Goal: Navigation & Orientation: Find specific page/section

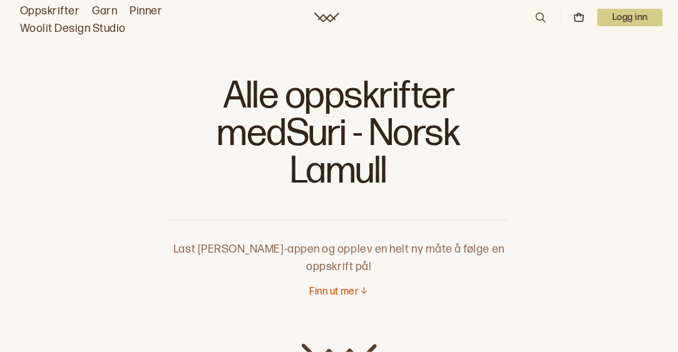
click at [104, 6] on link "Garn" at bounding box center [104, 12] width 25 height 18
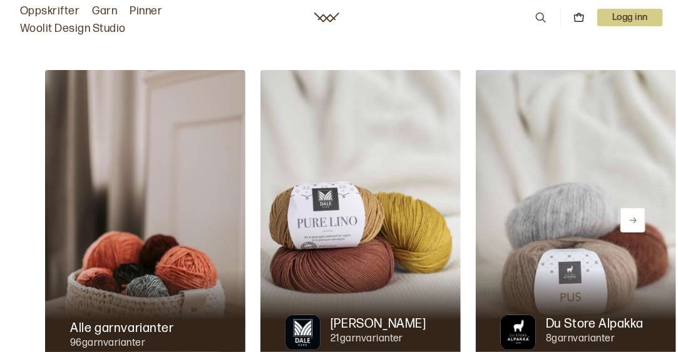
click at [439, 7] on div "Oppskrifter Garn Pinner Woolit Design Studio 0 Logg inn" at bounding box center [339, 17] width 678 height 40
click at [436, 23] on div "Oppskrifter Garn Pinner Woolit Design Studio 0 Logg inn" at bounding box center [339, 17] width 678 height 40
click at [537, 18] on icon at bounding box center [541, 18] width 14 height 14
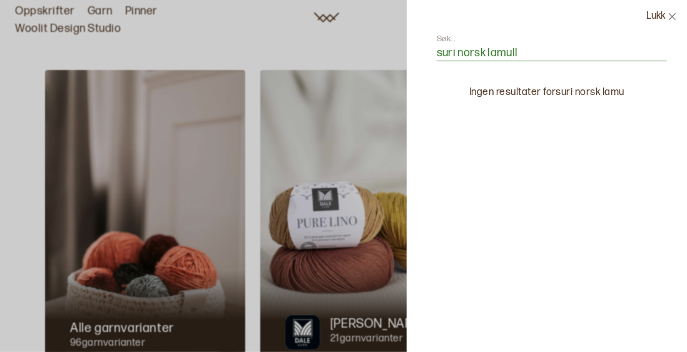
type input "suri norsk lamull"
click at [671, 15] on icon at bounding box center [672, 16] width 9 height 9
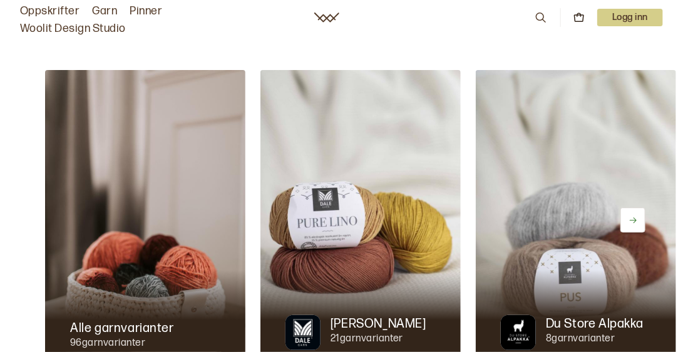
click at [50, 9] on link "Oppskrifter" at bounding box center [49, 12] width 59 height 18
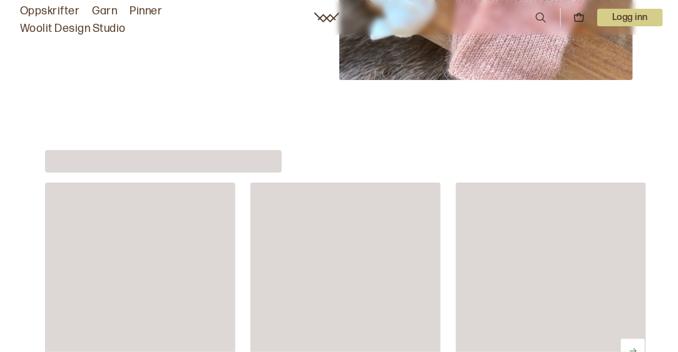
scroll to position [4095, 0]
